Goal: Transaction & Acquisition: Purchase product/service

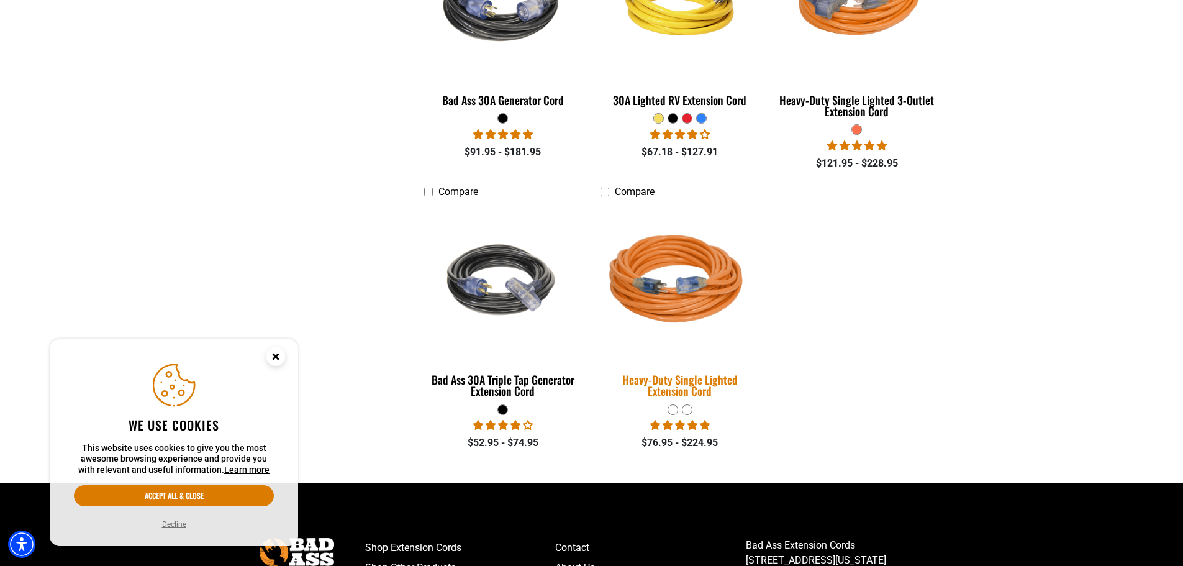
scroll to position [807, 0]
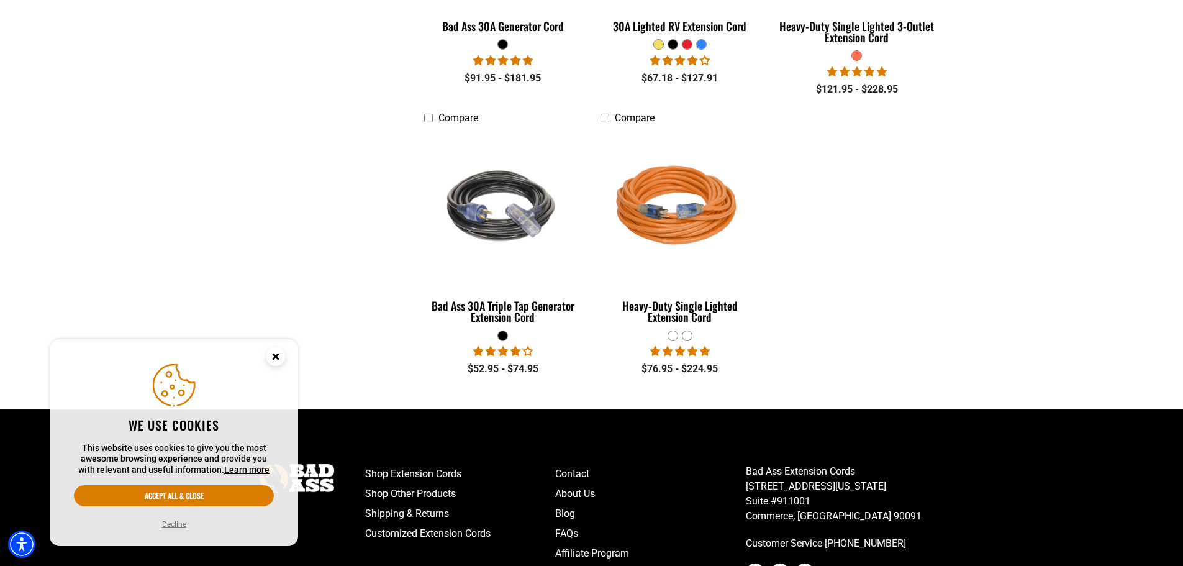
click at [271, 355] on circle "Close this option" at bounding box center [275, 356] width 19 height 19
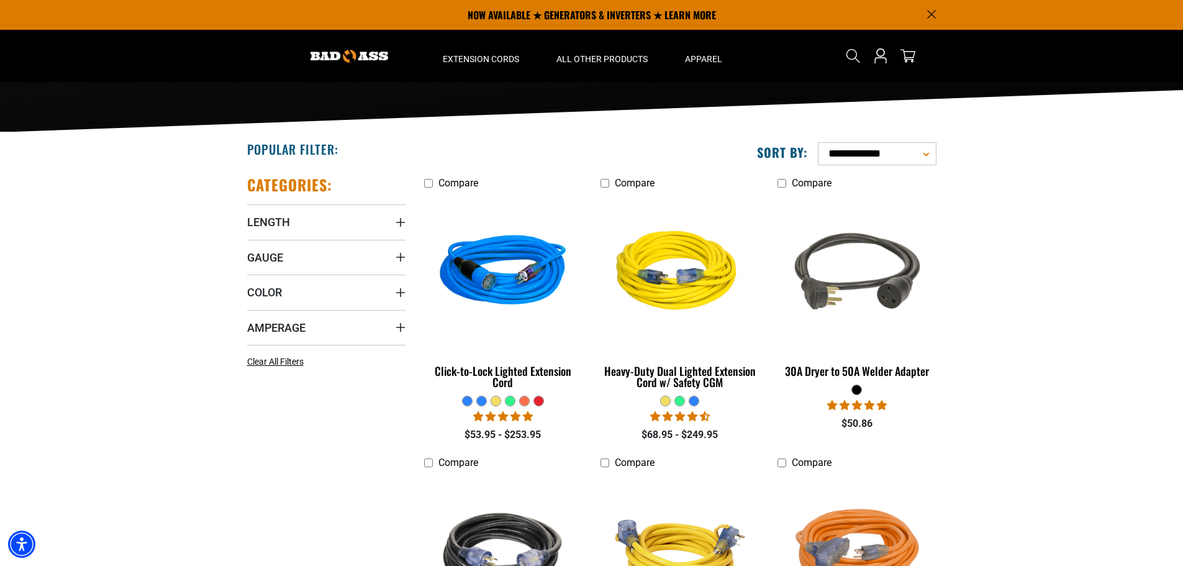
scroll to position [0, 0]
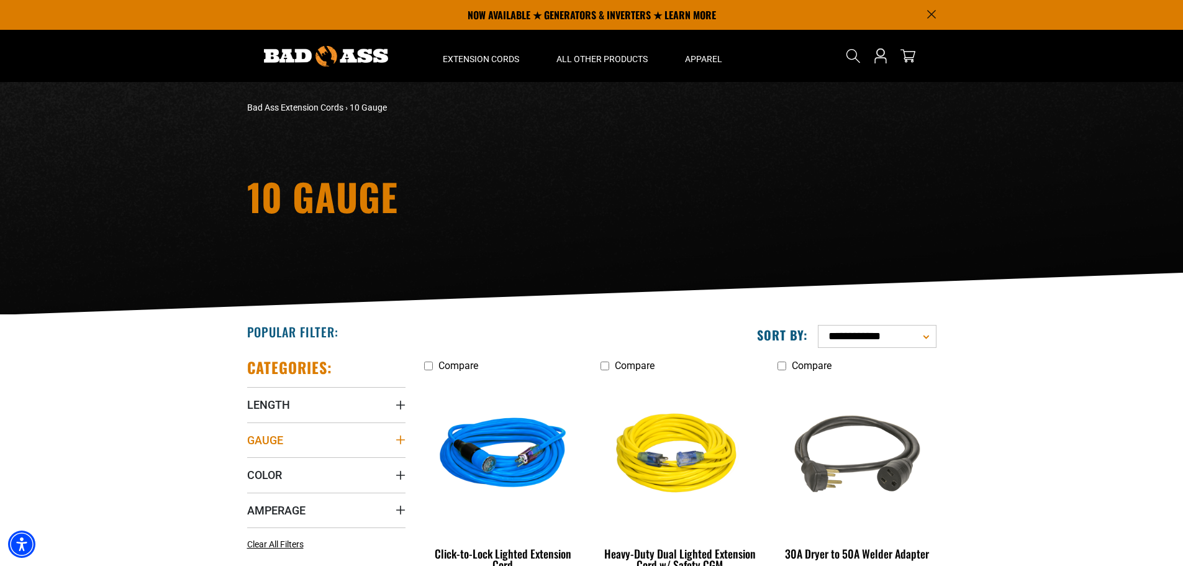
click at [273, 437] on span "Gauge" at bounding box center [265, 440] width 36 height 14
click at [252, 461] on icon at bounding box center [252, 465] width 10 height 16
click at [326, 463] on rect at bounding box center [331, 465] width 10 height 10
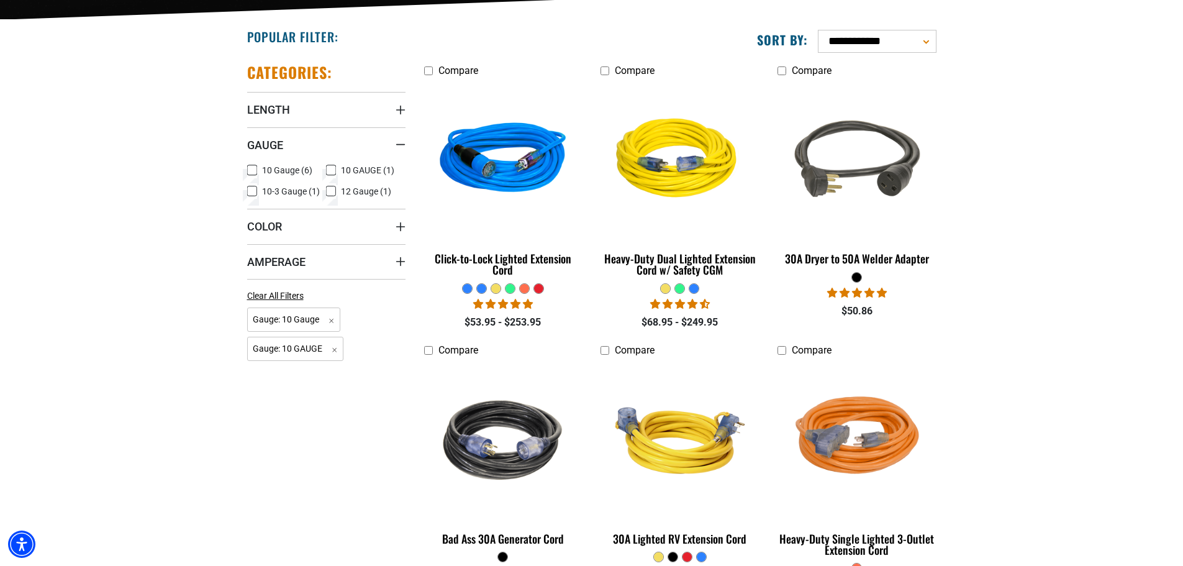
scroll to position [311, 0]
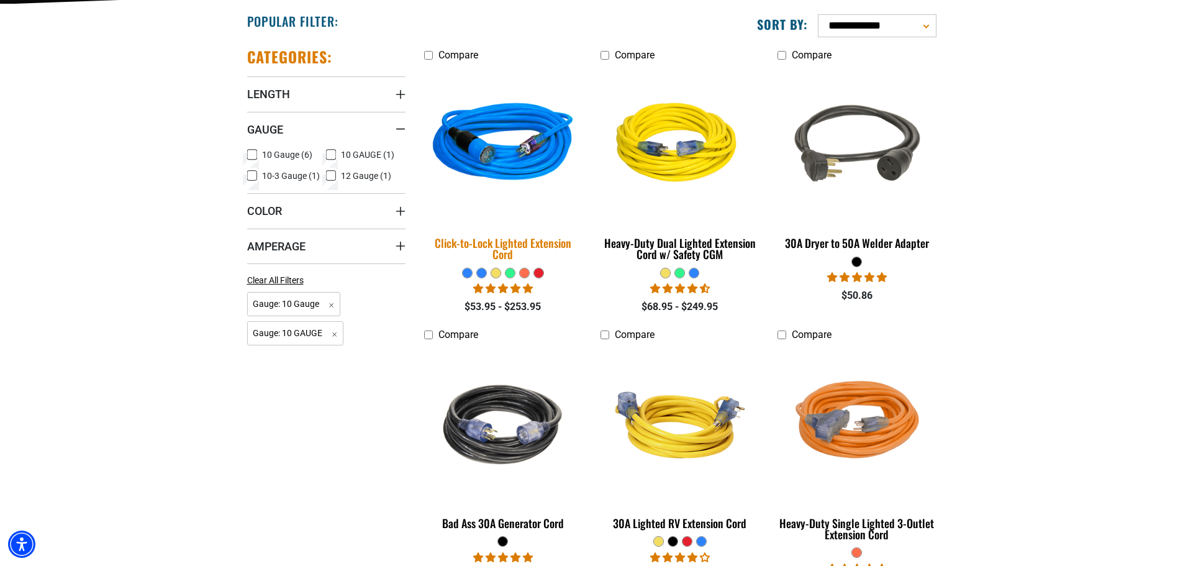
click at [535, 248] on div "Click-to-Lock Lighted Extension Cord" at bounding box center [503, 248] width 158 height 22
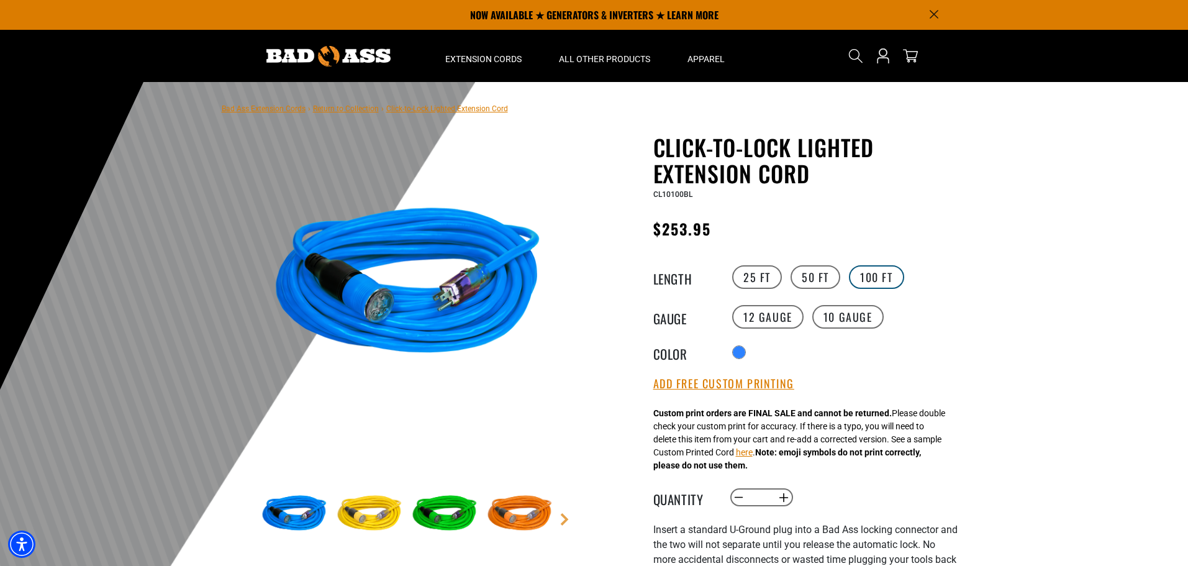
click at [887, 279] on label "100 FT" at bounding box center [876, 277] width 55 height 24
drag, startPoint x: 742, startPoint y: 194, endPoint x: 644, endPoint y: 192, distance: 98.1
click at [644, 192] on div "Click-to-Lock Lighted Extension Cord Click-to-Lock Lighted Extension Cord CL101…" at bounding box center [781, 526] width 354 height 785
copy span "CL10100BL"
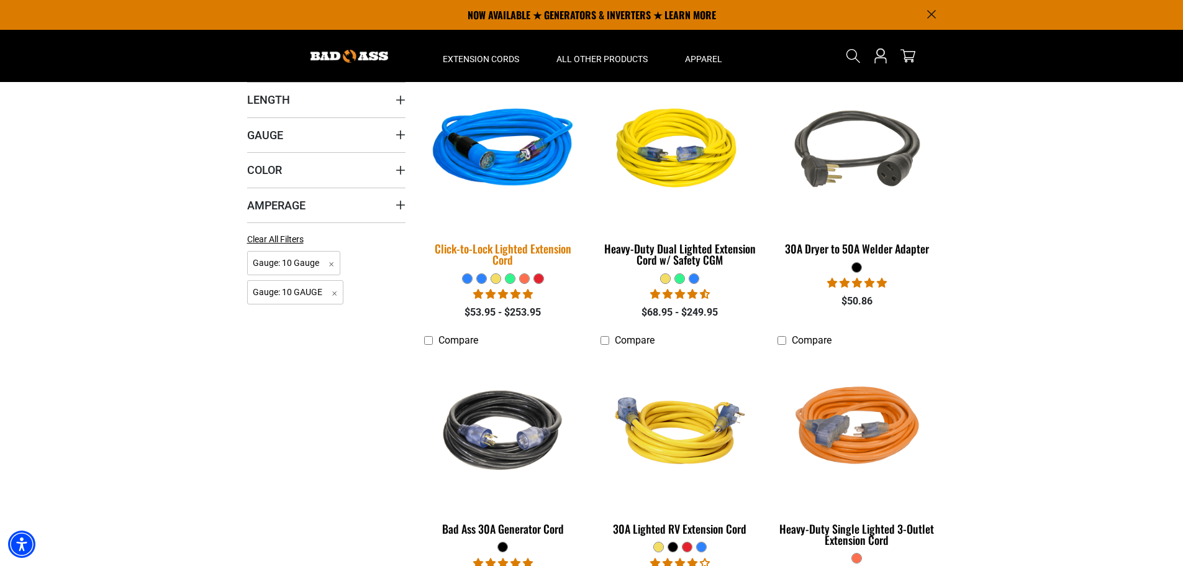
scroll to position [124, 0]
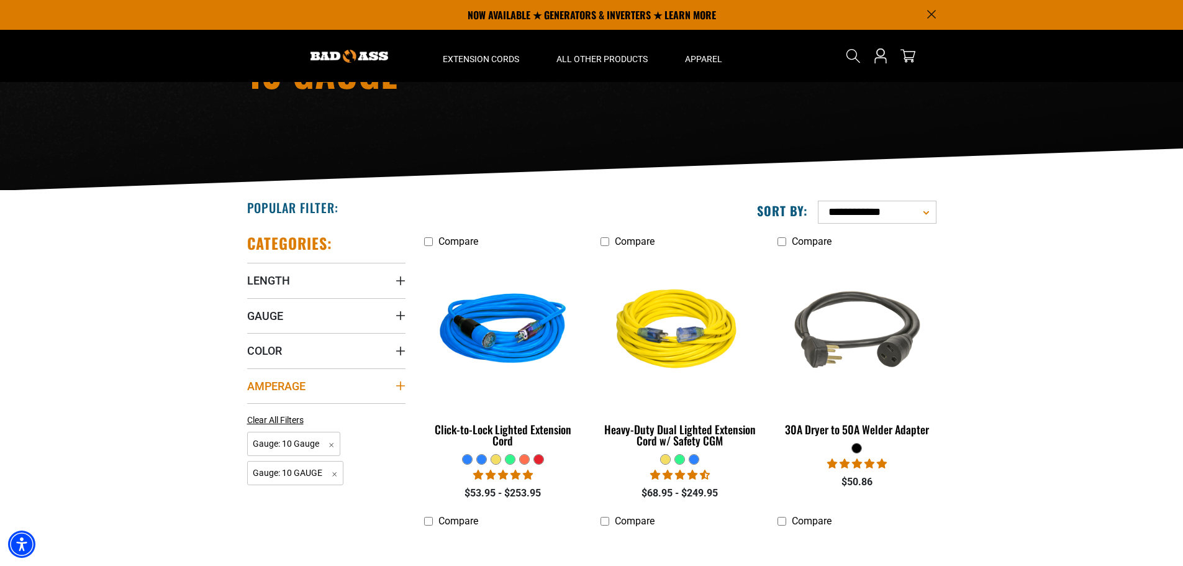
click at [282, 379] on span "Amperage" at bounding box center [276, 386] width 58 height 14
click at [289, 359] on summary "Color" at bounding box center [326, 350] width 158 height 35
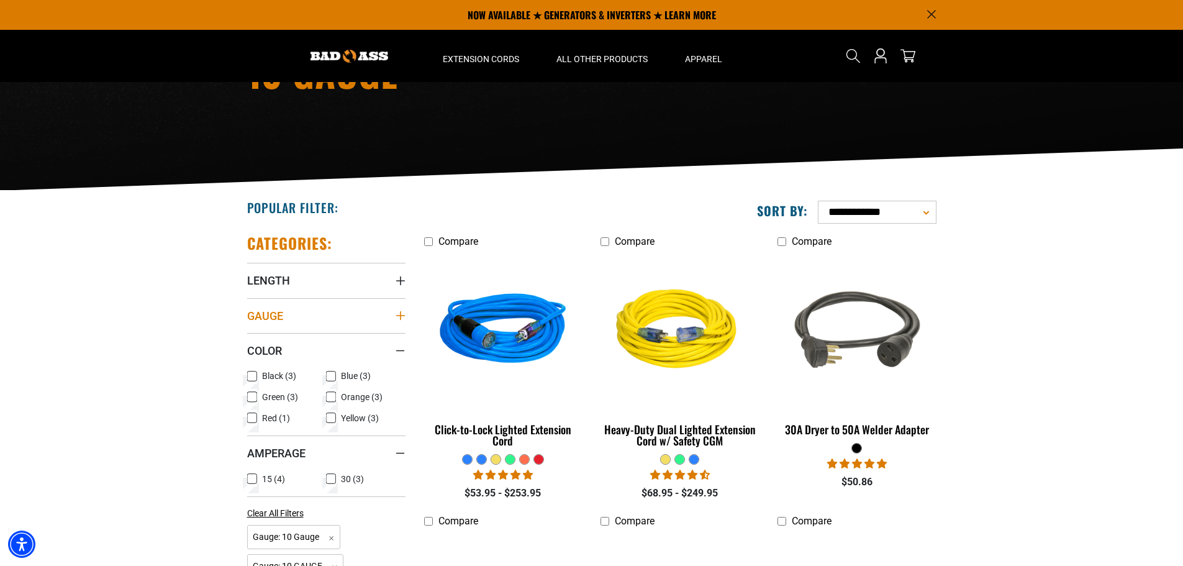
click at [332, 323] on summary "Gauge" at bounding box center [326, 315] width 158 height 35
